Goal: Check status: Check status

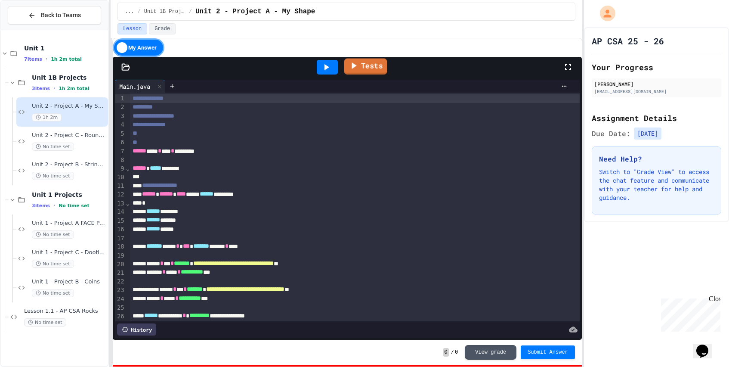
click at [361, 72] on link "Tests" at bounding box center [365, 67] width 43 height 16
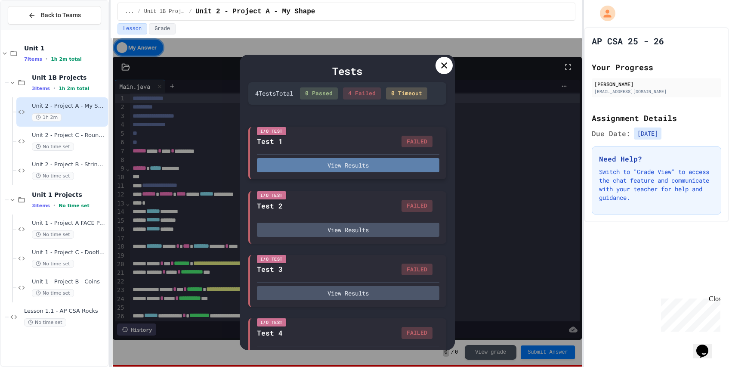
click at [328, 171] on button "View Results" at bounding box center [348, 165] width 182 height 14
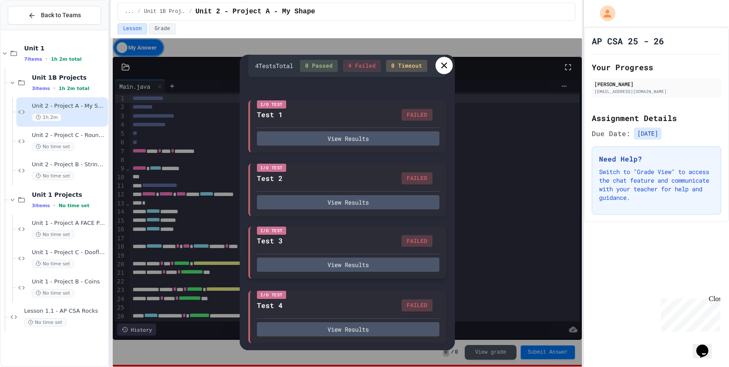
scroll to position [36, 0]
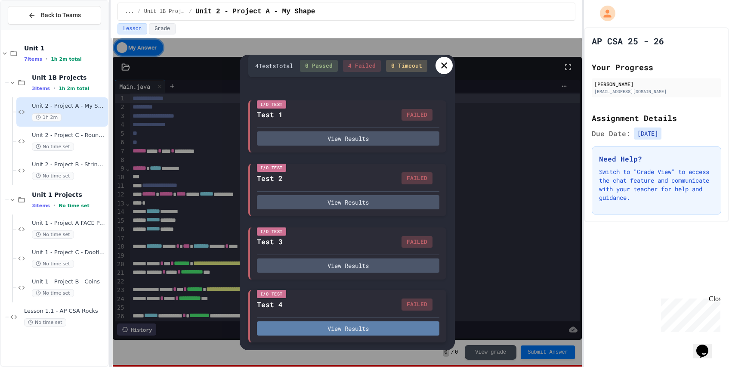
click at [299, 323] on button "View Results" at bounding box center [348, 328] width 182 height 14
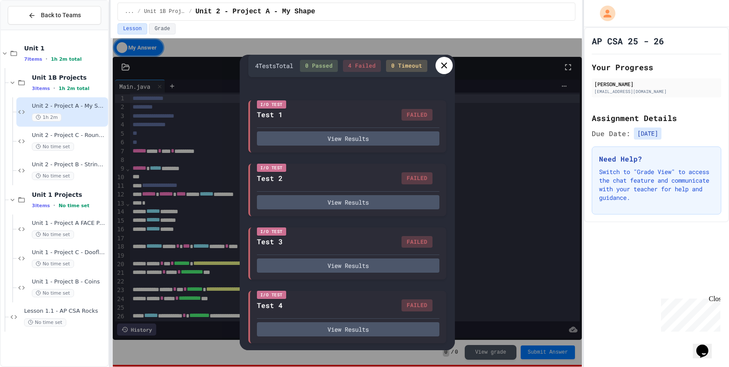
click at [435, 67] on div at bounding box center [443, 65] width 17 height 17
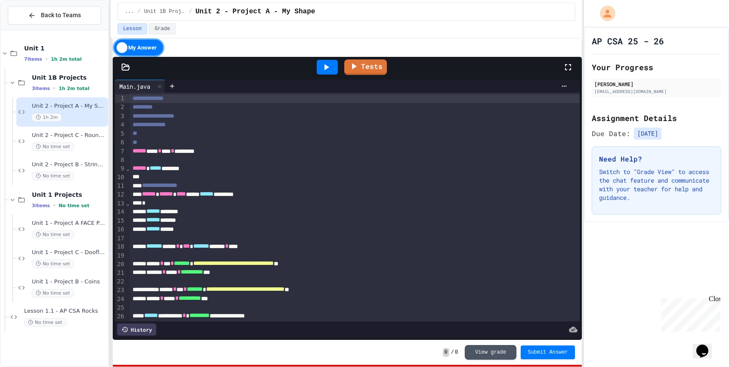
click at [325, 65] on icon at bounding box center [326, 67] width 5 height 6
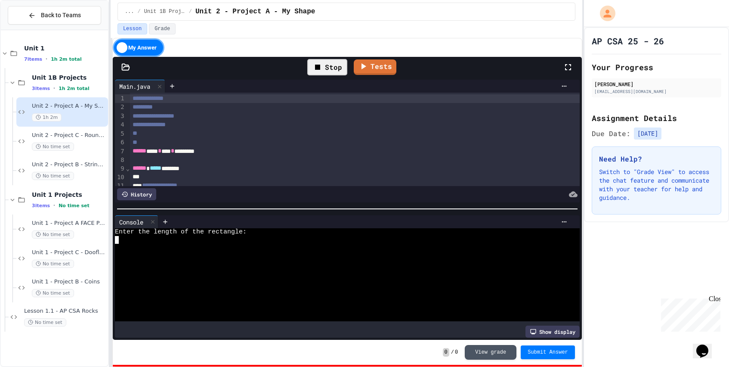
click at [253, 275] on div at bounding box center [339, 279] width 449 height 8
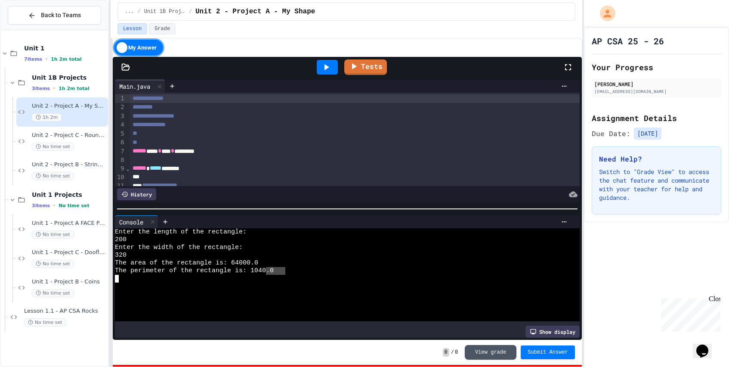
click at [255, 267] on div "The perimeter of the rectangle is: 1040 .0" at bounding box center [339, 271] width 449 height 8
click at [480, 348] on button "View grade" at bounding box center [491, 351] width 52 height 15
click at [446, 350] on span "0" at bounding box center [446, 352] width 6 height 9
click at [88, 142] on div "Unit 2 - Project C - Round Things No time set" at bounding box center [69, 141] width 74 height 19
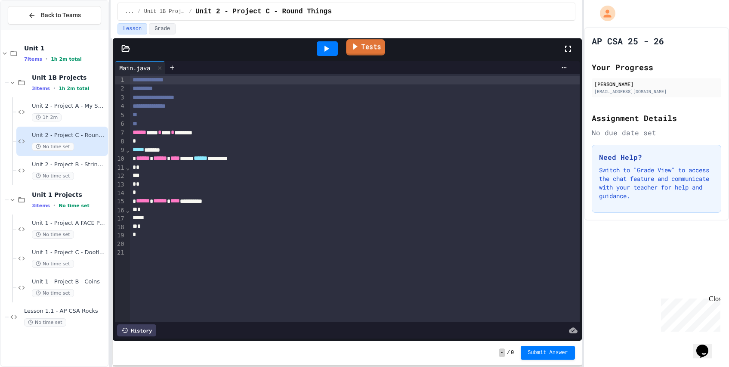
click at [366, 55] on link "Tests" at bounding box center [365, 47] width 39 height 16
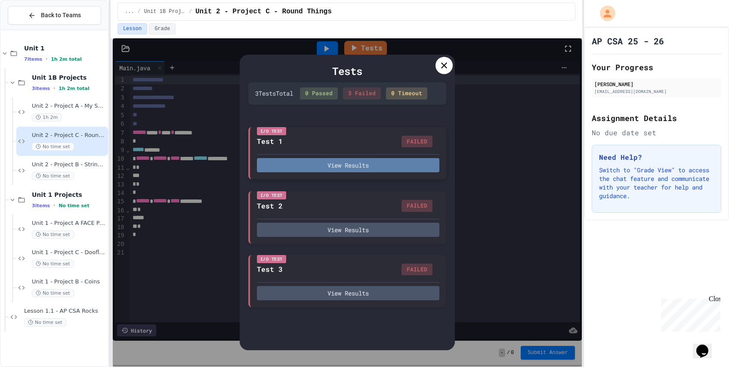
click at [333, 166] on button "View Results" at bounding box center [348, 165] width 182 height 14
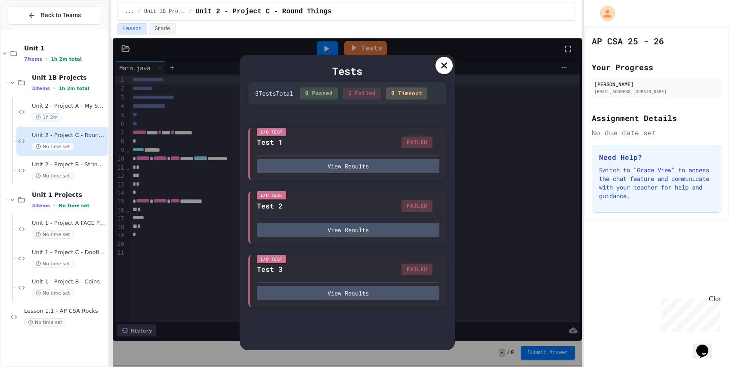
click at [84, 108] on span "Unit 2 - Project A - My Shape" at bounding box center [69, 105] width 74 height 7
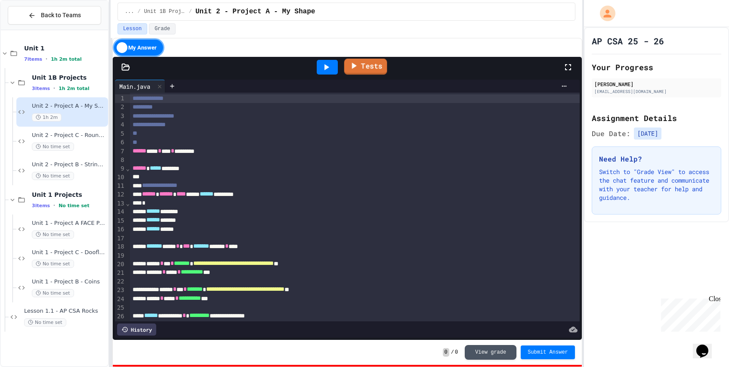
click at [358, 71] on link "Tests" at bounding box center [365, 67] width 43 height 16
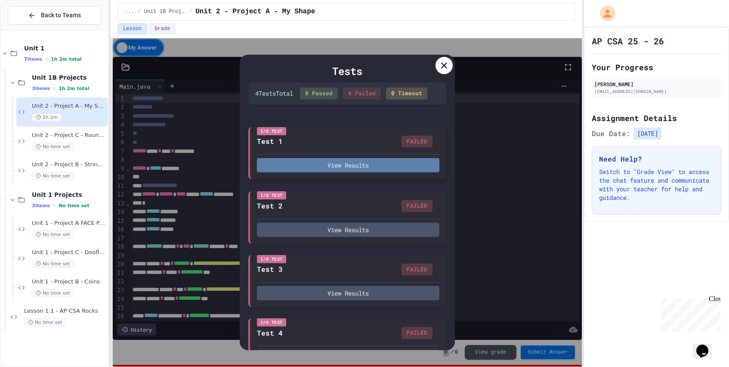
click at [348, 167] on button "View Results" at bounding box center [348, 165] width 182 height 14
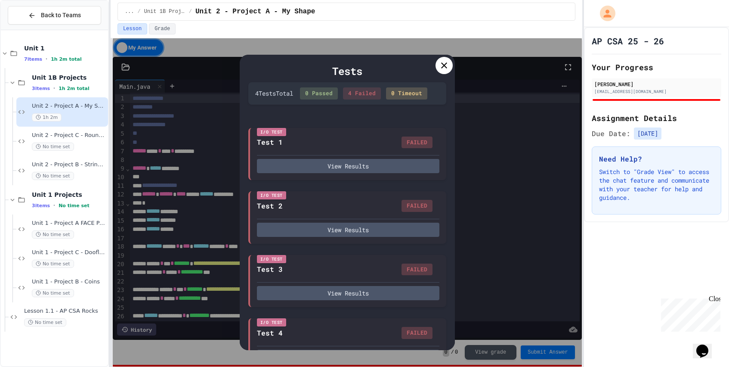
click at [341, 179] on div "I/O Test Test 1 FAILED View Results" at bounding box center [347, 153] width 198 height 52
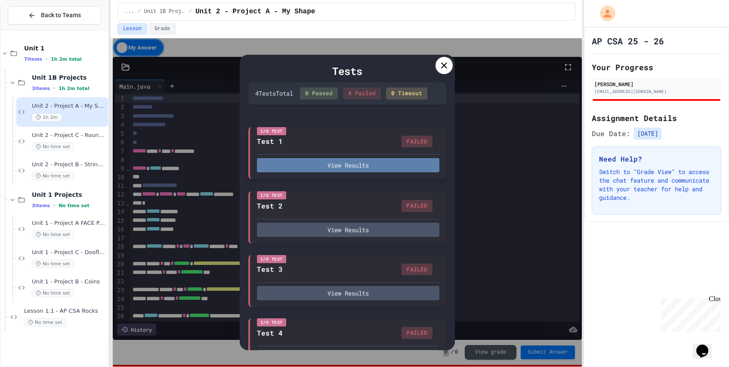
click at [344, 172] on button "View Results" at bounding box center [348, 165] width 182 height 14
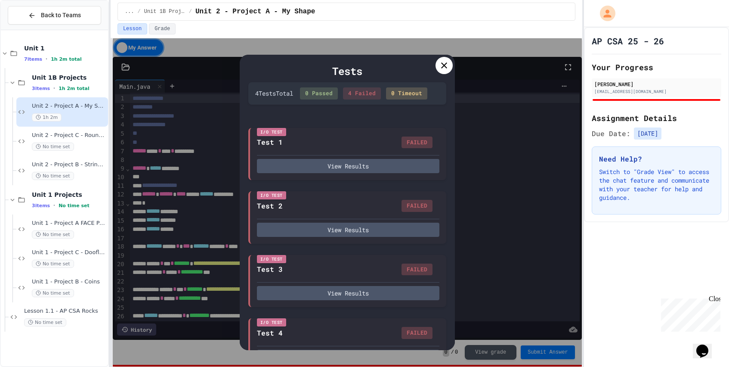
click at [320, 327] on div "I/O Test Test 4 FAILED View Results" at bounding box center [347, 343] width 198 height 52
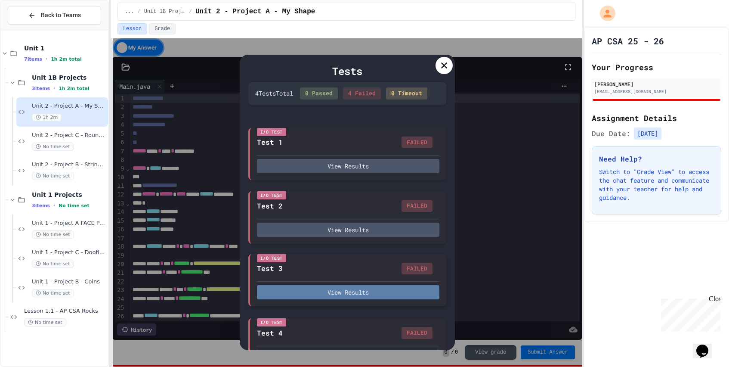
click at [341, 299] on button "View Results" at bounding box center [348, 292] width 182 height 14
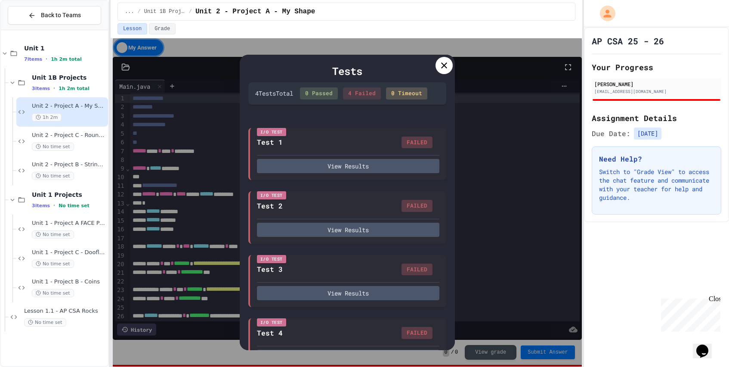
click at [447, 69] on icon at bounding box center [444, 65] width 10 height 10
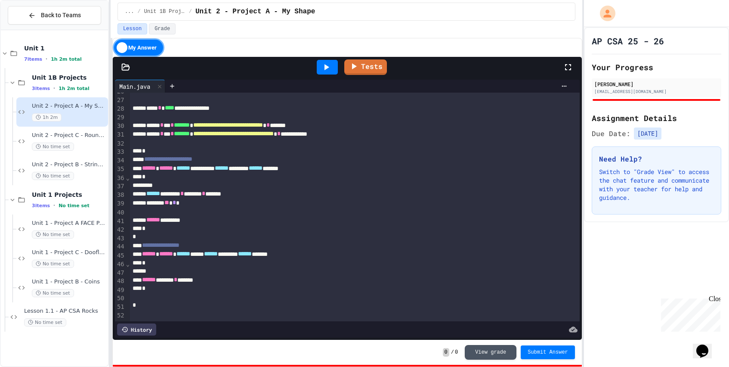
scroll to position [238, 0]
click at [90, 139] on div "Unit 2 - Project C - Round Things No time set" at bounding box center [69, 141] width 74 height 19
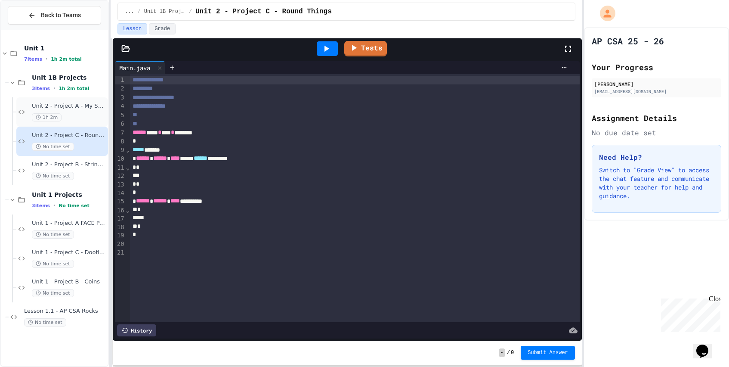
click at [80, 120] on div "1h 2m" at bounding box center [69, 117] width 74 height 8
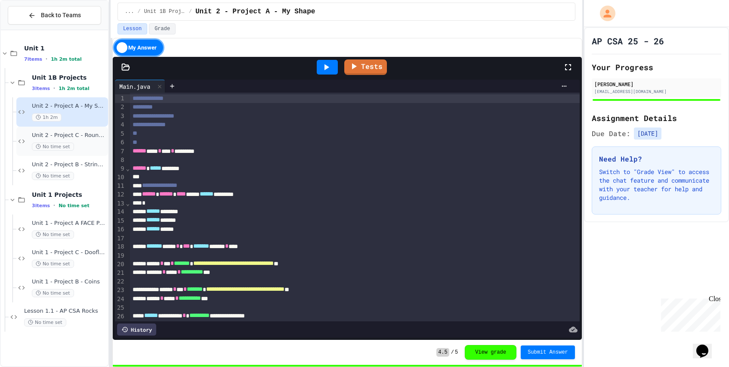
click at [77, 139] on div "Unit 2 - Project C - Round Things No time set" at bounding box center [69, 141] width 74 height 19
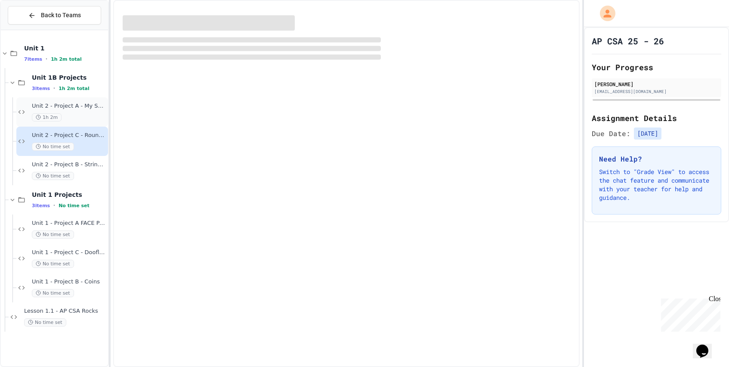
click at [96, 112] on div "Unit 2 - Project A - My Shape 1h 2m" at bounding box center [69, 111] width 74 height 19
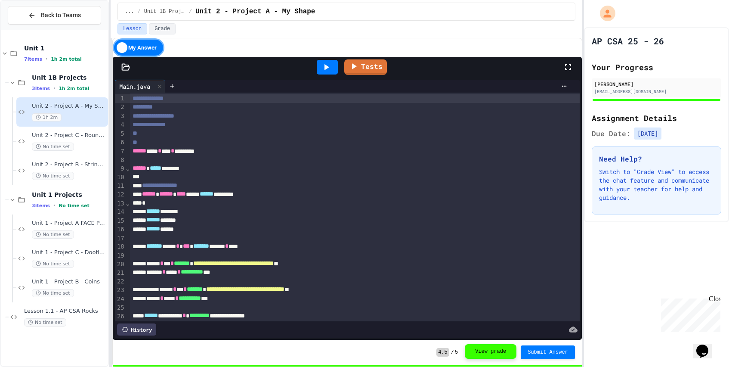
click at [494, 350] on button "View grade" at bounding box center [491, 351] width 52 height 15
click at [88, 150] on div "No time set" at bounding box center [69, 146] width 74 height 8
